Goal: Information Seeking & Learning: Learn about a topic

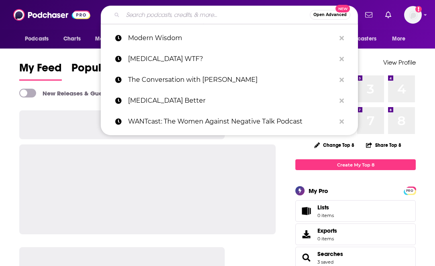
click at [171, 17] on input "Search podcasts, credits, & more..." at bounding box center [216, 14] width 187 height 13
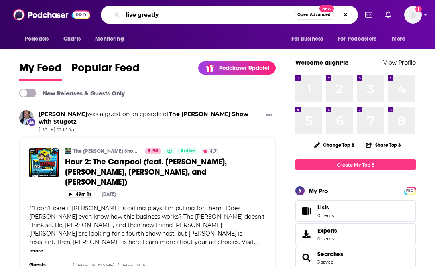
type input "live greatly"
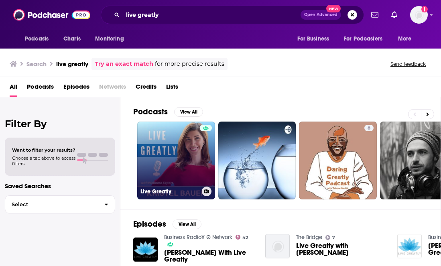
click at [191, 164] on link "Live Greatly" at bounding box center [176, 161] width 78 height 78
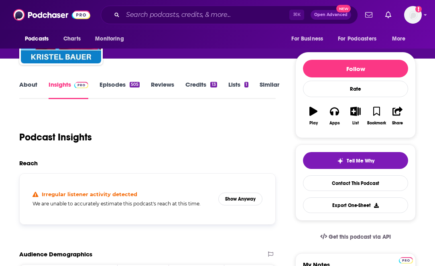
scroll to position [77, 0]
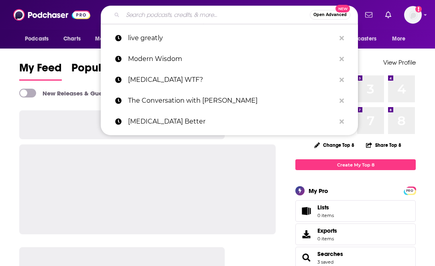
click at [150, 14] on input "Search podcasts, credits, & more..." at bounding box center [216, 14] width 187 height 13
paste input "Literally! with [PERSON_NAME]"
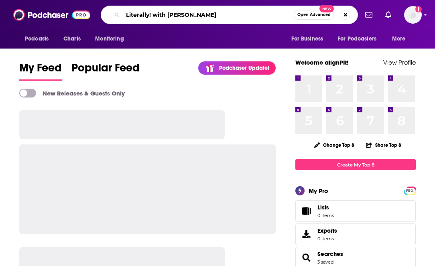
type input "Literally! with [PERSON_NAME]"
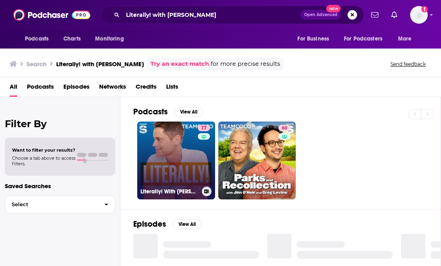
click at [171, 153] on link "77 Literally! With [PERSON_NAME]" at bounding box center [176, 161] width 78 height 78
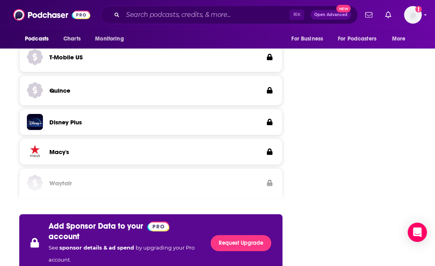
scroll to position [1452, 0]
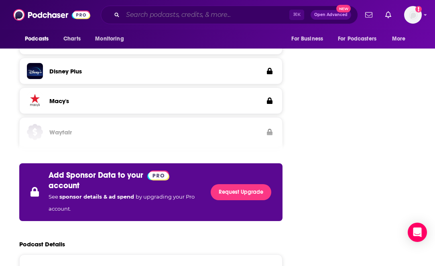
click at [157, 18] on input "Search podcasts, credits, & more..." at bounding box center [206, 14] width 167 height 13
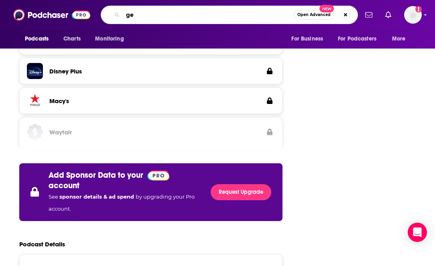
type input "g"
